Goal: Entertainment & Leisure: Browse casually

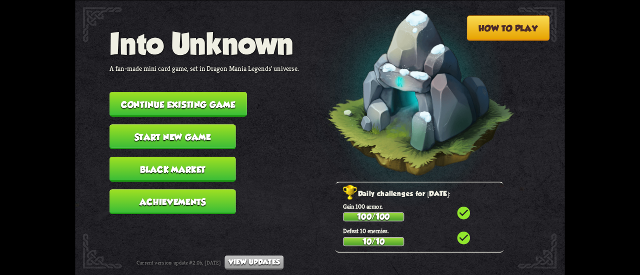
click at [151, 101] on button "Continue existing game" at bounding box center [177, 104] width 137 height 25
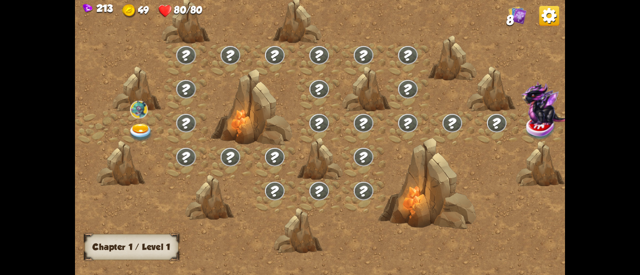
click at [132, 121] on div at bounding box center [141, 128] width 44 height 34
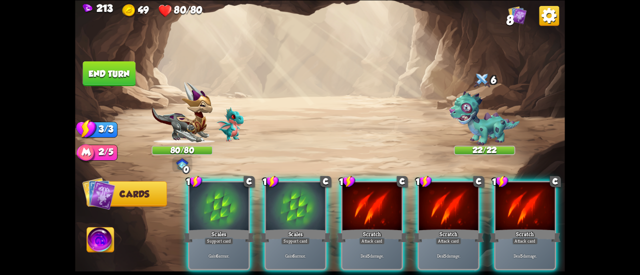
click at [553, 14] on img at bounding box center [549, 15] width 20 height 20
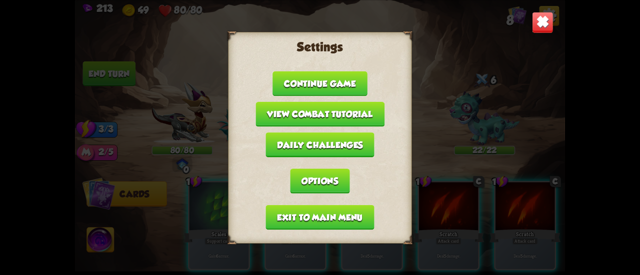
click at [331, 223] on button "Exit to main menu" at bounding box center [320, 217] width 108 height 25
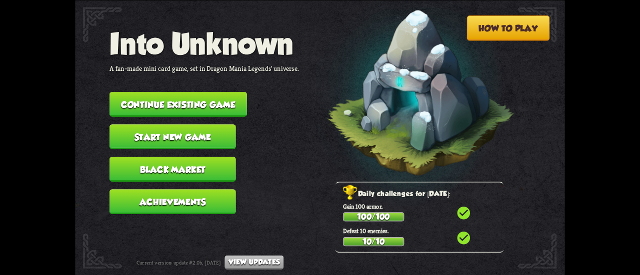
click at [208, 106] on button "Continue existing game" at bounding box center [177, 104] width 137 height 25
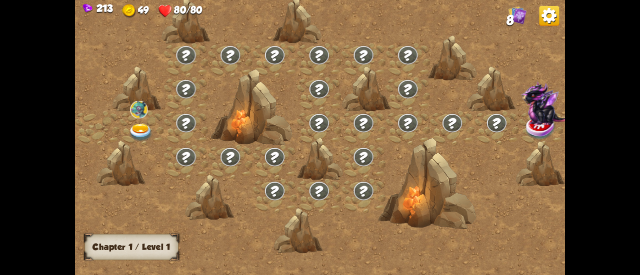
click at [549, 13] on img at bounding box center [549, 15] width 20 height 20
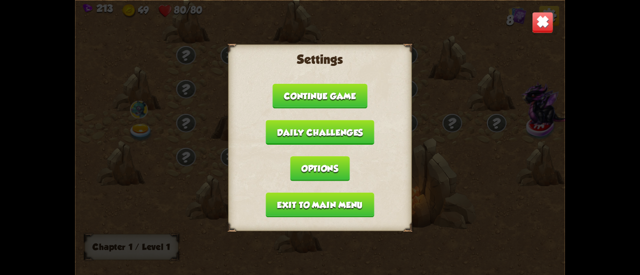
click at [352, 202] on button "Exit to main menu" at bounding box center [320, 204] width 108 height 25
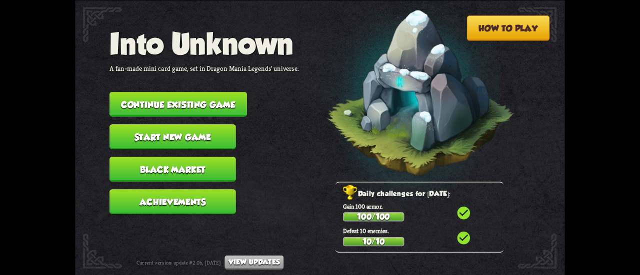
click at [207, 134] on button "Start new game" at bounding box center [172, 136] width 126 height 25
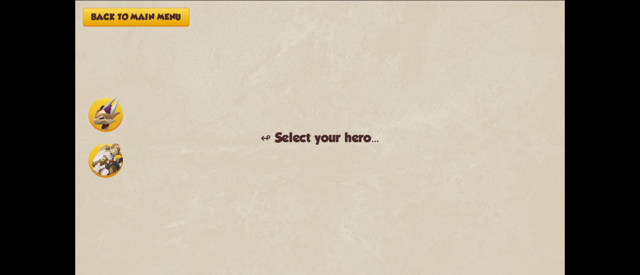
click at [116, 101] on img at bounding box center [105, 114] width 34 height 34
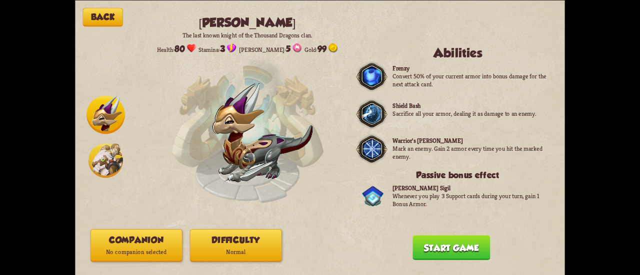
click at [227, 247] on p "Normal" at bounding box center [235, 252] width 91 height 12
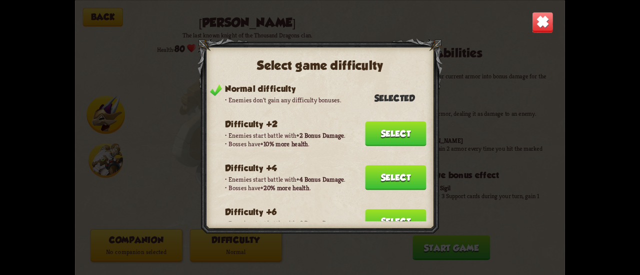
click at [379, 203] on div "Normal difficulty Enemies don't gain any difficulty bonuses. Selected Difficult…" at bounding box center [314, 153] width 224 height 138
click at [381, 209] on button "Select" at bounding box center [395, 221] width 61 height 25
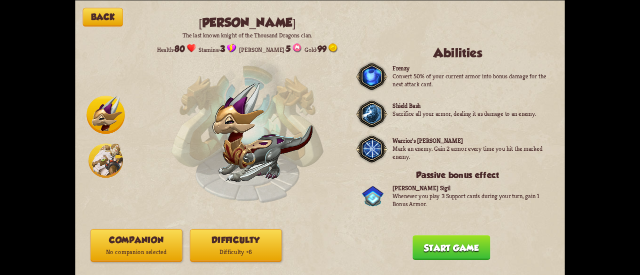
click at [131, 267] on div "Back [PERSON_NAME] The last known knight of the Thousand Dragons clan. Health: …" at bounding box center [320, 137] width 490 height 275
click at [140, 255] on p "No companion selected" at bounding box center [136, 252] width 91 height 12
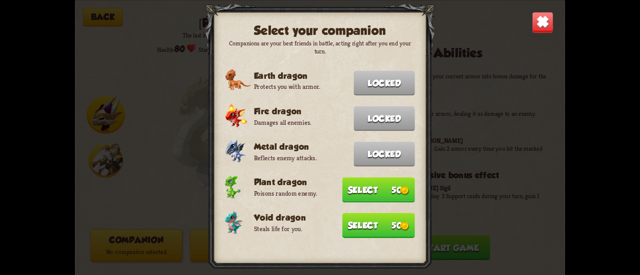
click at [357, 220] on button "Select 50" at bounding box center [378, 225] width 72 height 25
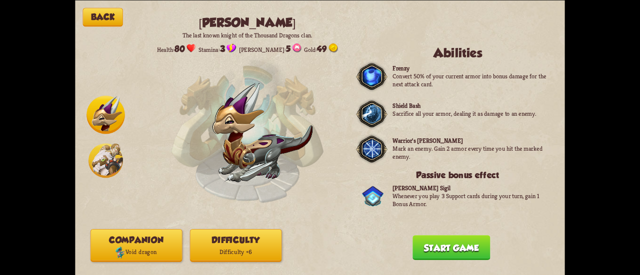
click at [411, 237] on div "Back [PERSON_NAME] The last known knight of the Thousand Dragons clan. Health: …" at bounding box center [320, 137] width 490 height 275
click at [416, 240] on button "Start game" at bounding box center [450, 247] width 77 height 25
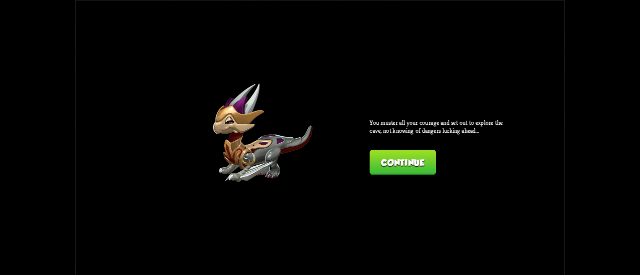
click at [387, 159] on button "Continue" at bounding box center [402, 162] width 66 height 25
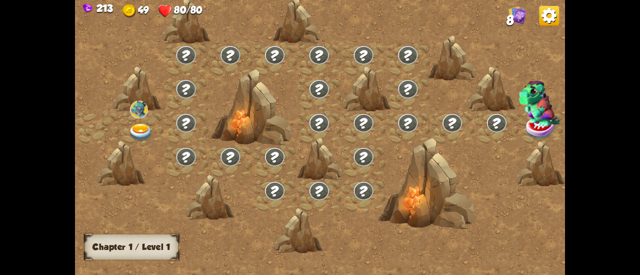
click at [545, 14] on img at bounding box center [549, 15] width 20 height 20
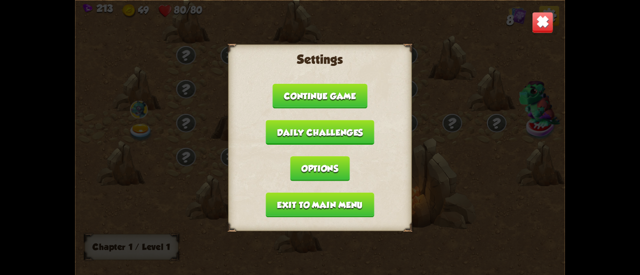
click at [362, 203] on button "Exit to main menu" at bounding box center [320, 204] width 108 height 25
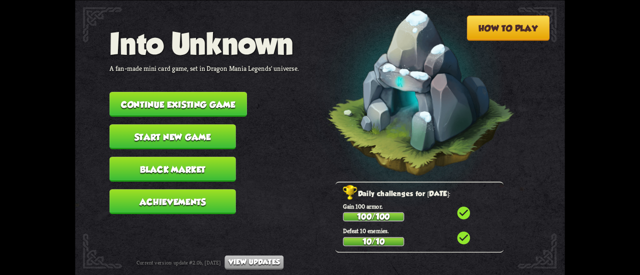
click at [148, 164] on button "Black Market" at bounding box center [172, 169] width 126 height 25
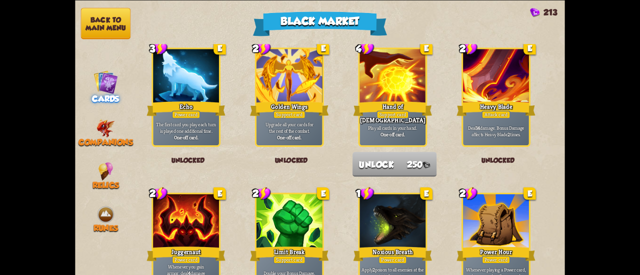
scroll to position [850, 0]
